Goal: Task Accomplishment & Management: Use online tool/utility

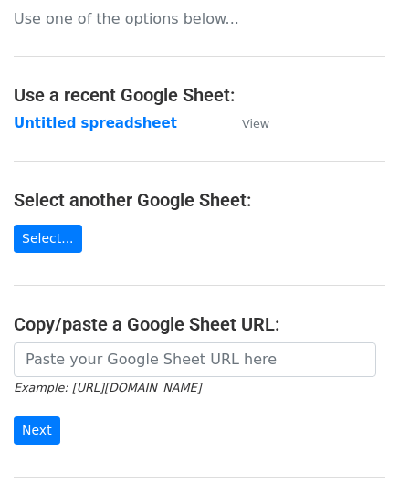
scroll to position [182, 0]
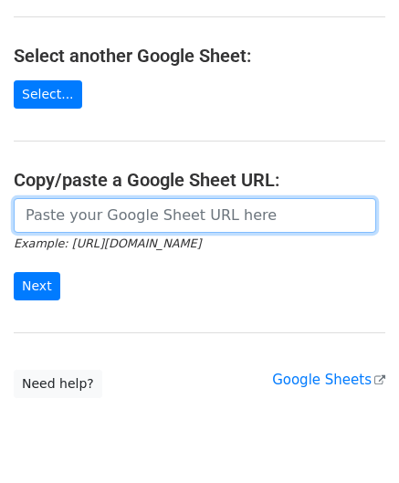
click at [84, 209] on input "url" at bounding box center [195, 215] width 362 height 35
paste input "https://docs.google.com/spreadsheets/d/121NhySRE3oW4RFa1qXzNS0SQpqF4YpEBcBpzuKG…"
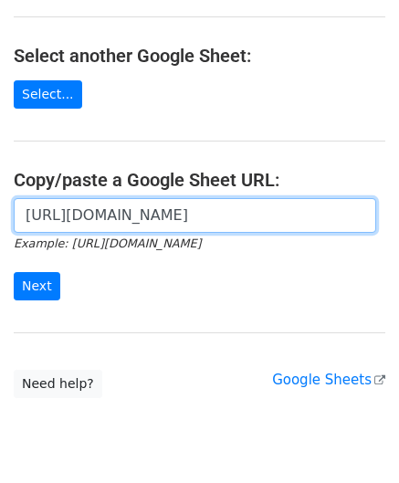
scroll to position [0, 409]
type input "https://docs.google.com/spreadsheets/d/121NhySRE3oW4RFa1qXzNS0SQpqF4YpEBcBpzuKG…"
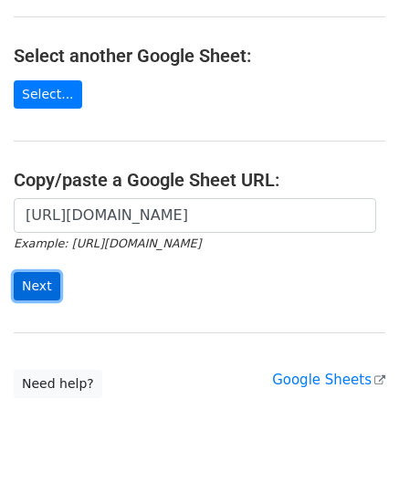
click at [46, 282] on input "Next" at bounding box center [37, 286] width 47 height 28
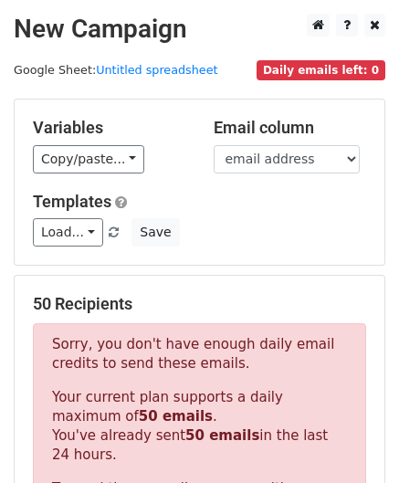
scroll to position [616, 0]
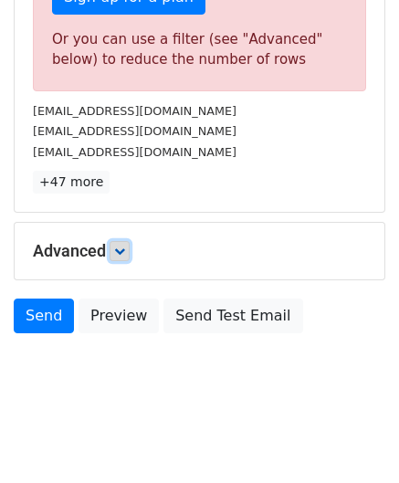
click at [125, 245] on icon at bounding box center [119, 250] width 11 height 11
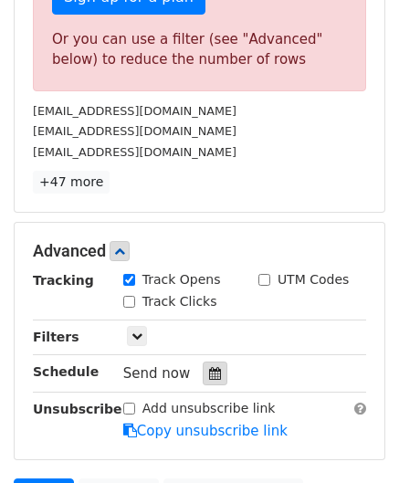
click at [209, 369] on icon at bounding box center [215, 373] width 12 height 13
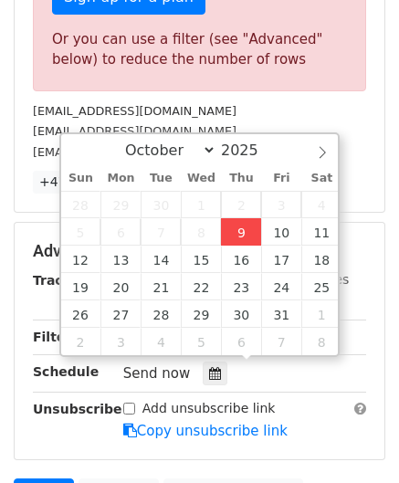
type input "[DATE] 12:00"
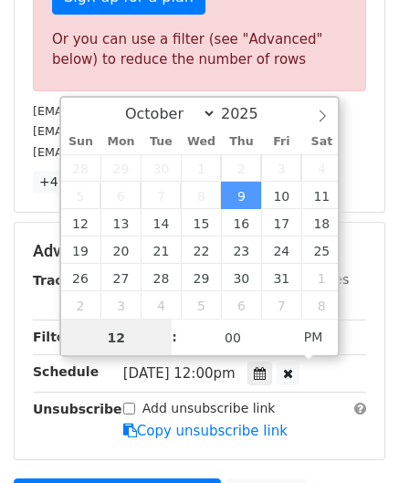
scroll to position [0, 0]
paste input "8"
type input "8"
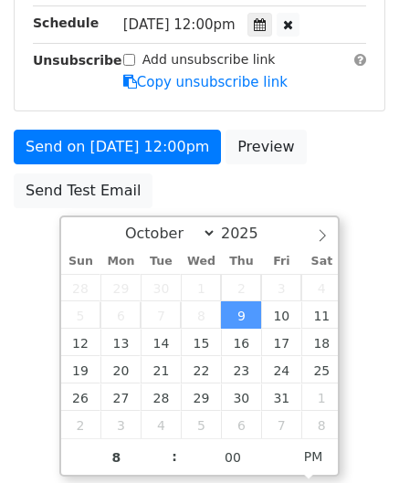
type input "[DATE] 20:00"
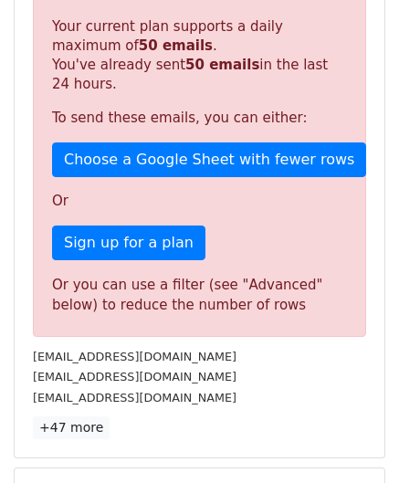
scroll to position [837, 0]
